Goal: Task Accomplishment & Management: Use online tool/utility

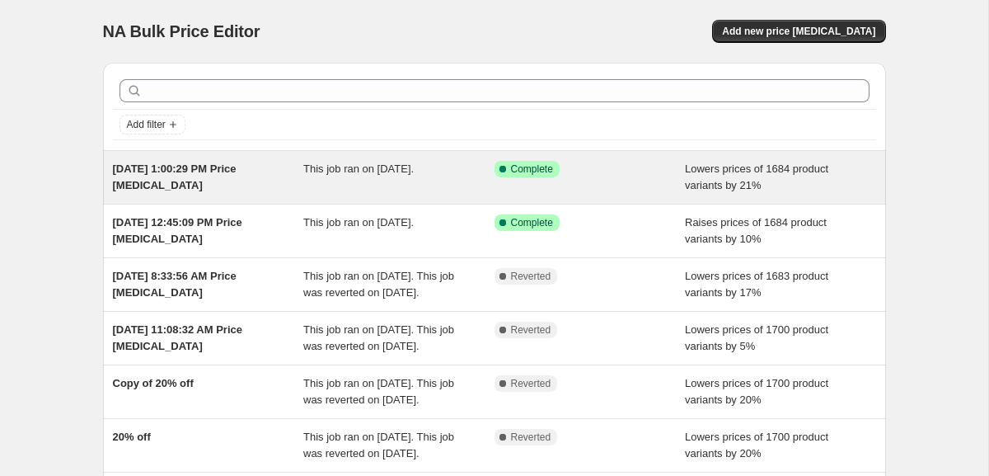
click at [590, 190] on div "Success Complete Complete" at bounding box center [589, 177] width 191 height 33
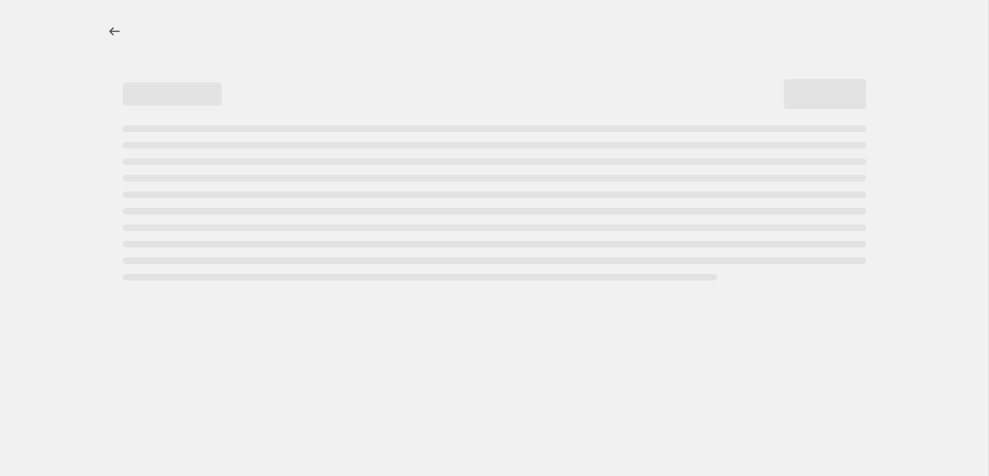
select select "percentage"
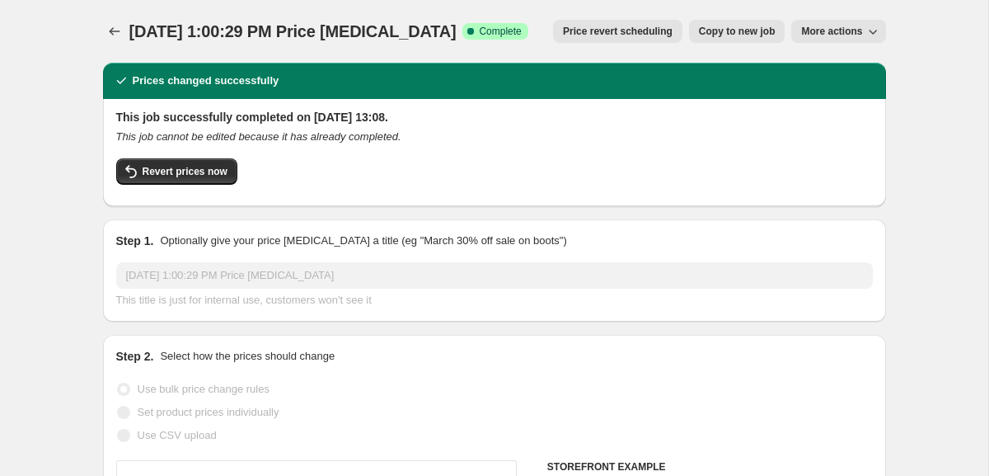
click at [815, 24] on button "More actions" at bounding box center [838, 31] width 94 height 23
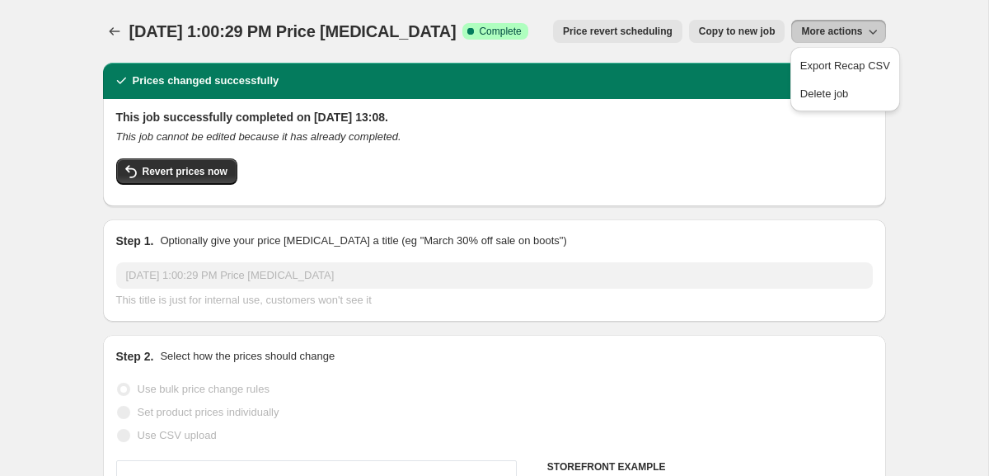
click at [815, 24] on button "More actions" at bounding box center [838, 31] width 94 height 23
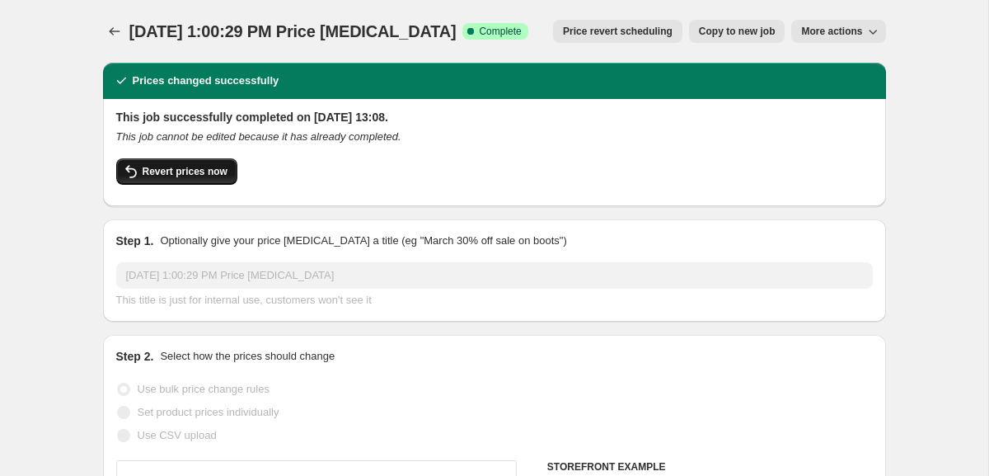
click at [133, 175] on icon "button" at bounding box center [131, 172] width 20 height 20
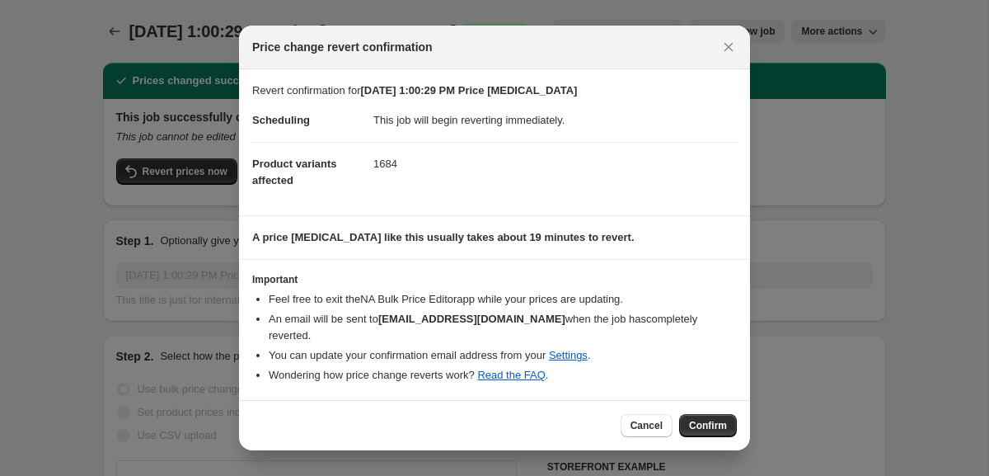
click at [716, 435] on div "Cancel Confirm" at bounding box center [494, 425] width 511 height 50
click at [716, 424] on button "Confirm" at bounding box center [708, 425] width 58 height 23
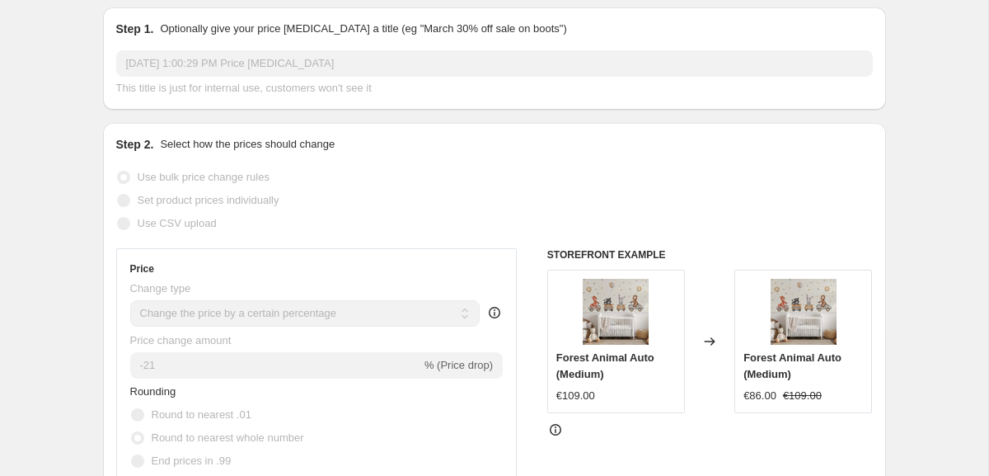
scroll to position [241, 0]
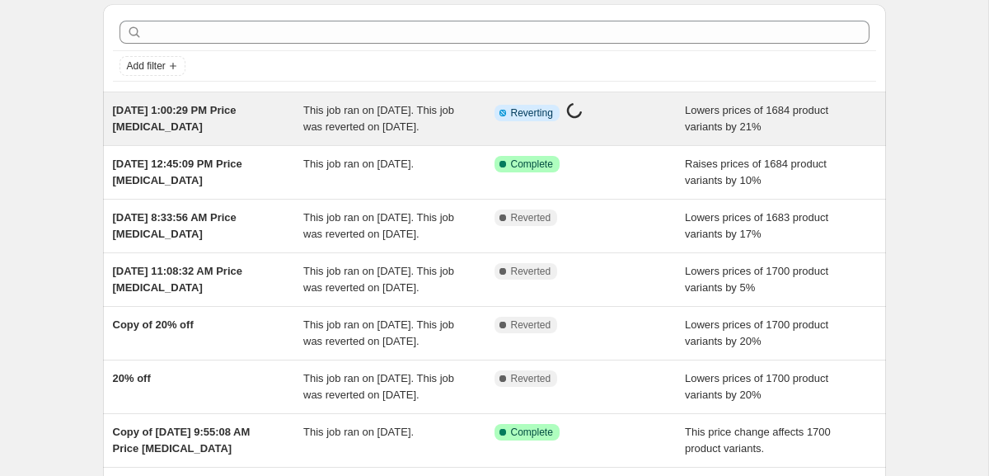
scroll to position [80, 0]
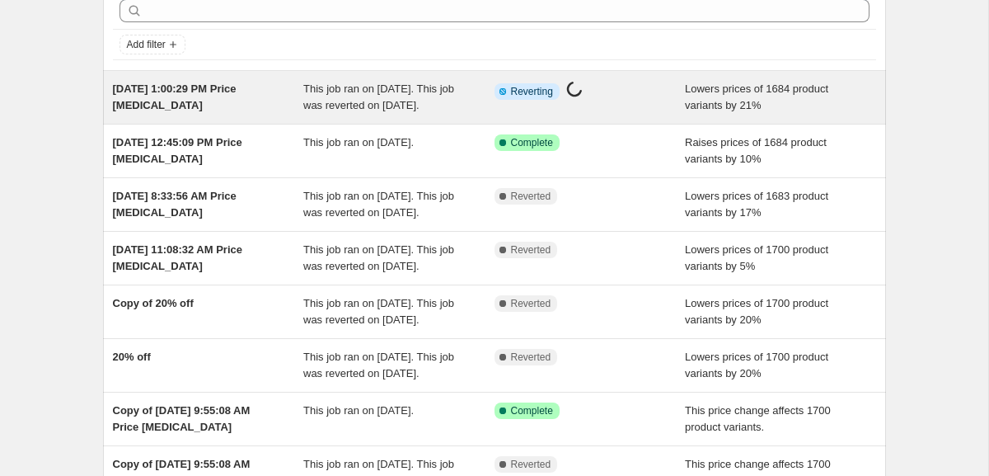
click at [363, 112] on div "This job ran on [DATE]. This job was reverted on [DATE]." at bounding box center [398, 97] width 191 height 33
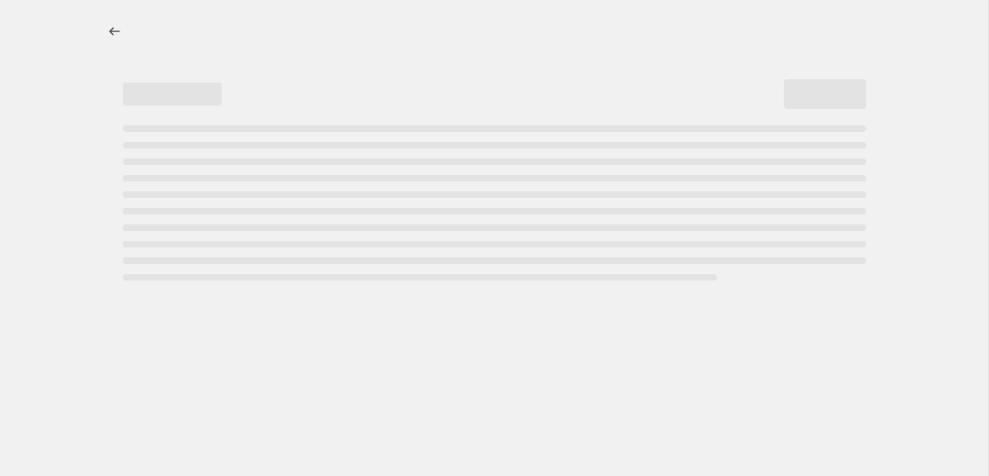
select select "percentage"
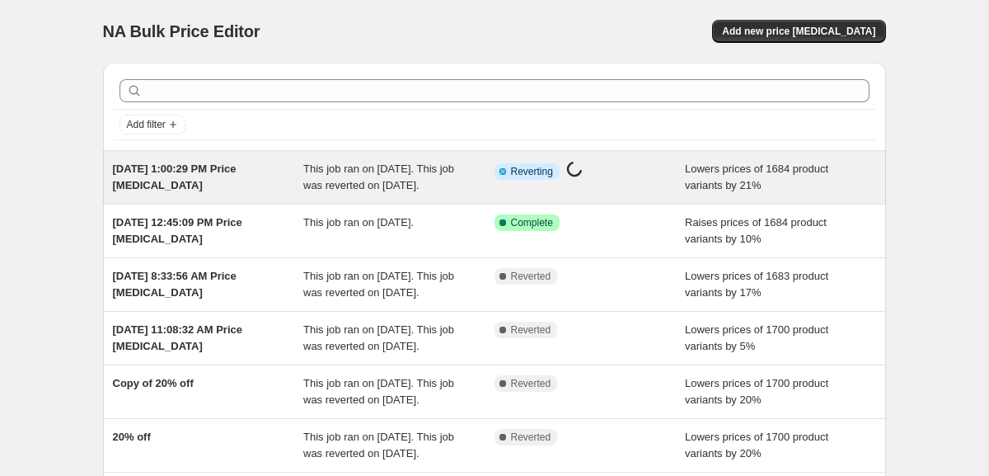
click at [649, 169] on div "Info Partially complete Reverting Price change job in progress..." at bounding box center [577, 171] width 166 height 21
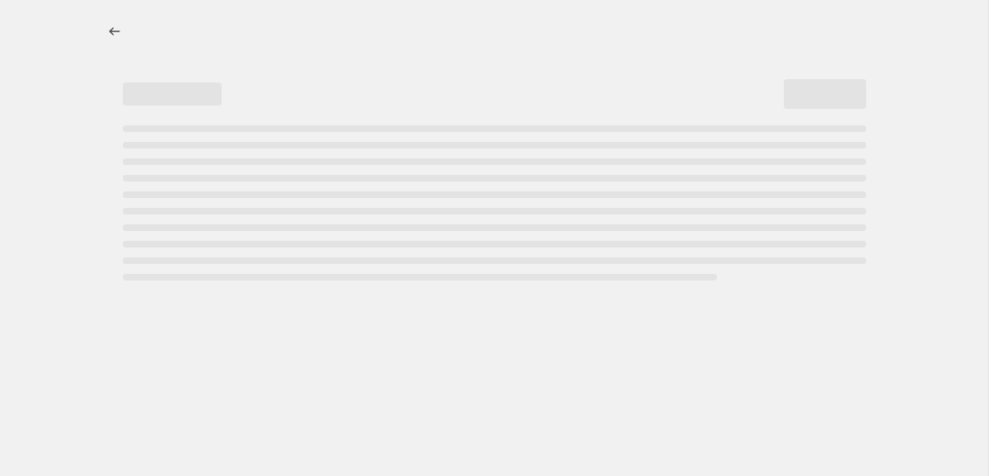
select select "percentage"
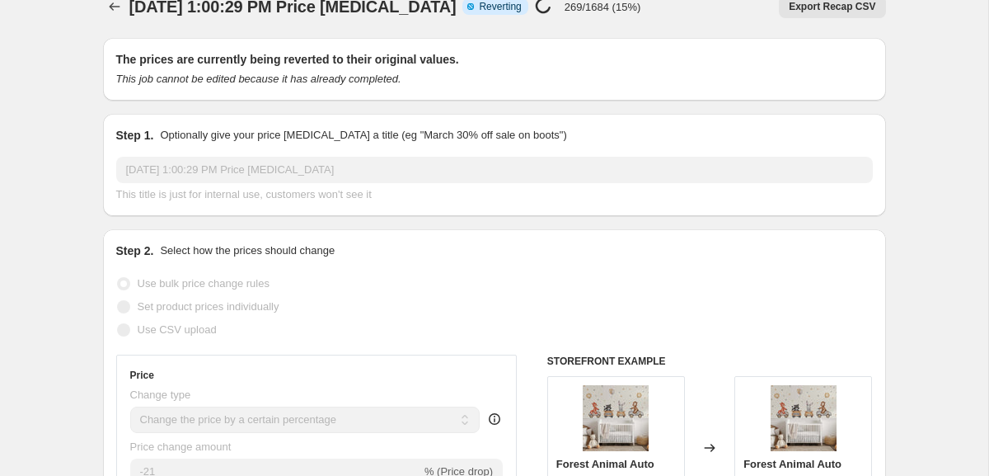
scroll to position [6, 0]
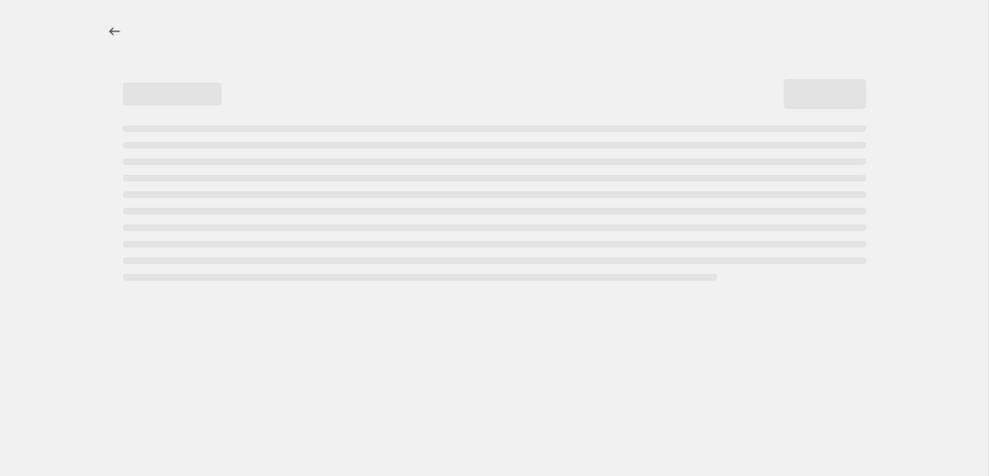
select select "percentage"
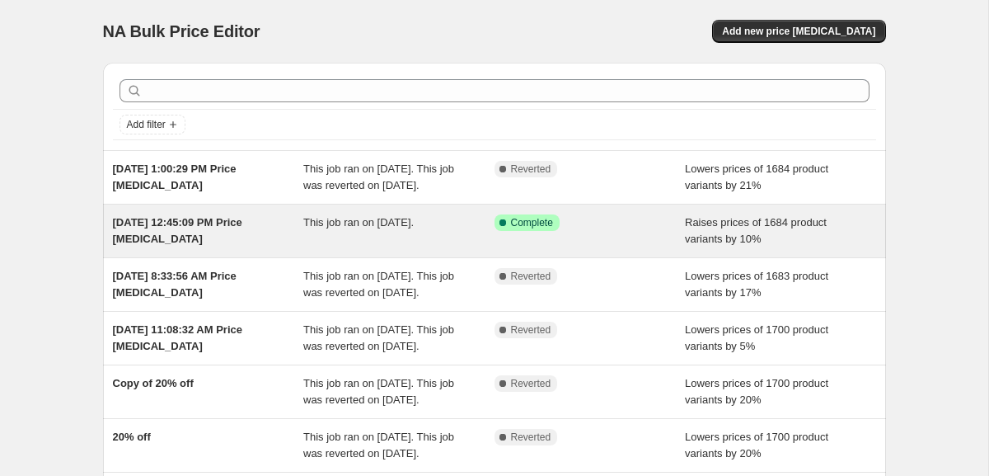
click at [194, 236] on span "[DATE] 12:45:09 PM Price [MEDICAL_DATA]" at bounding box center [177, 230] width 129 height 29
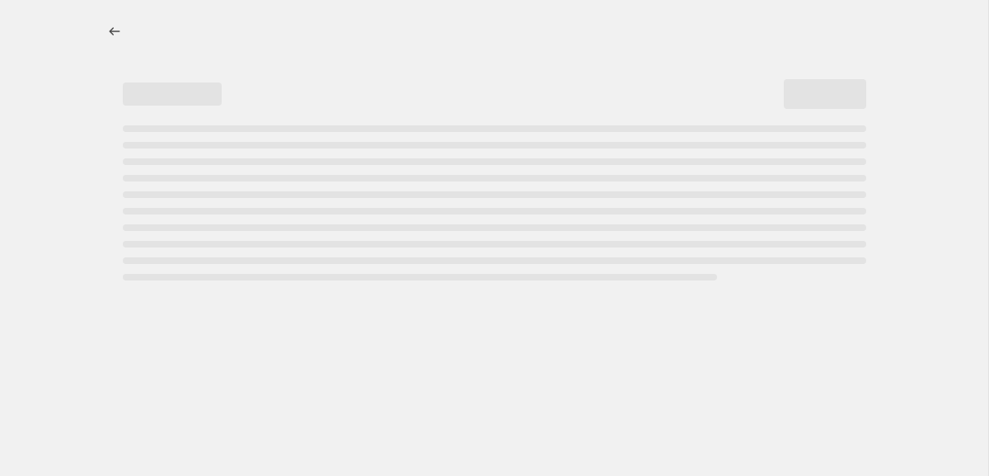
select select "percentage"
